Goal: Use online tool/utility: Use online tool/utility

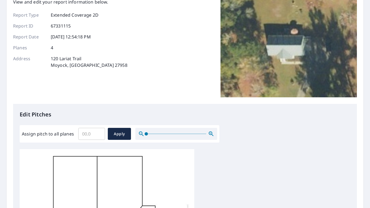
scroll to position [71, 0]
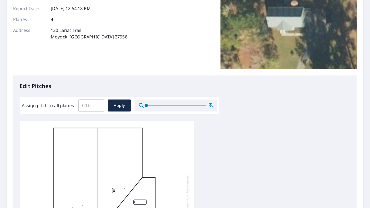
click at [84, 105] on input "Assign pitch to all planes" at bounding box center [91, 105] width 27 height 15
type input "7"
click at [121, 111] on button "Apply" at bounding box center [119, 106] width 23 height 12
type input "7"
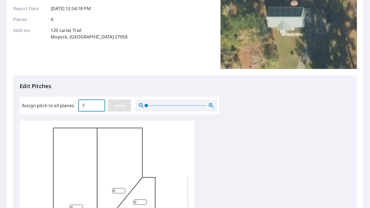
type input "7"
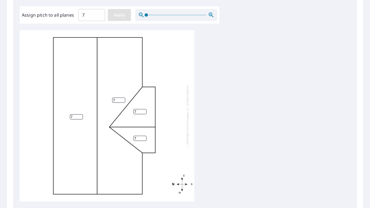
scroll to position [224, 0]
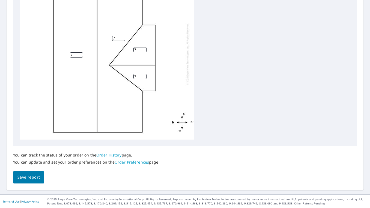
click at [35, 177] on span "Save report" at bounding box center [28, 177] width 22 height 7
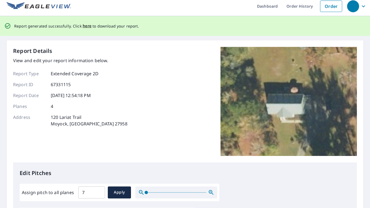
scroll to position [0, 0]
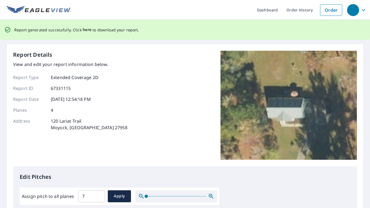
click at [86, 30] on span "here" at bounding box center [87, 29] width 9 height 7
